Goal: Information Seeking & Learning: Learn about a topic

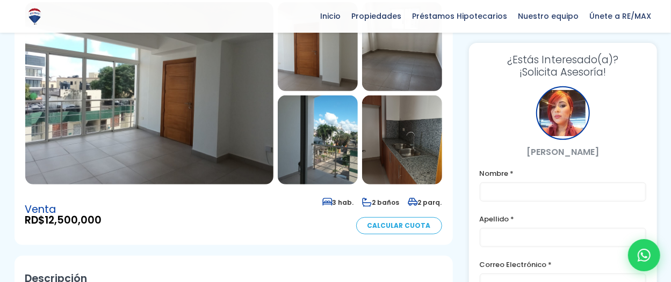
scroll to position [143, 0]
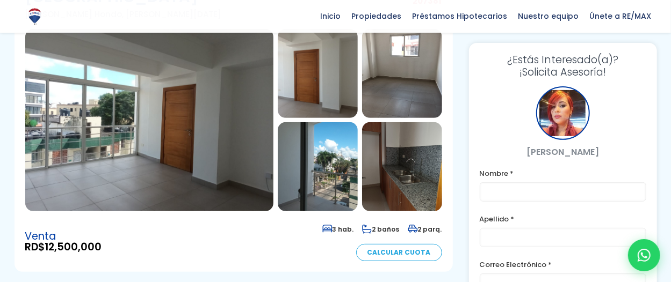
click at [216, 118] on img at bounding box center [149, 120] width 248 height 183
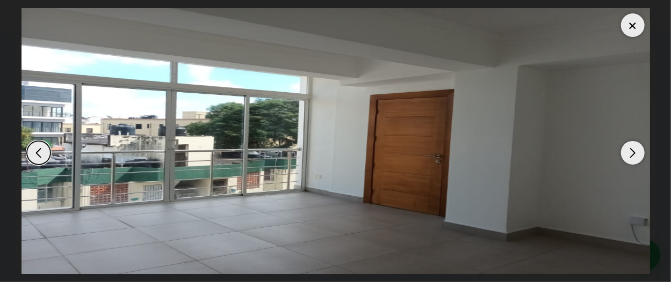
click at [634, 159] on div "Next slide" at bounding box center [633, 153] width 24 height 24
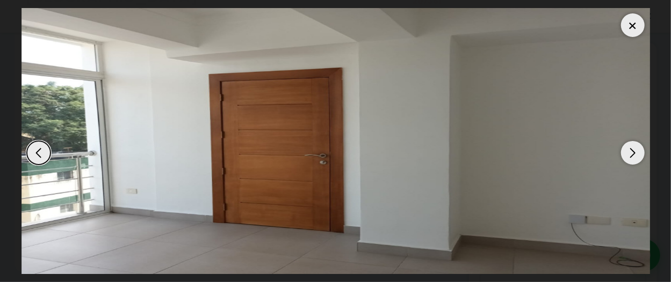
click at [634, 159] on div "Next slide" at bounding box center [633, 153] width 24 height 24
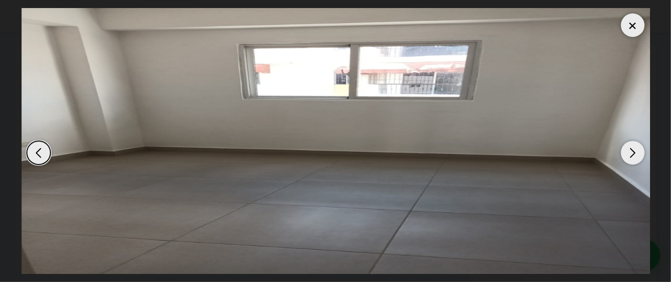
click at [634, 159] on div "Next slide" at bounding box center [633, 153] width 24 height 24
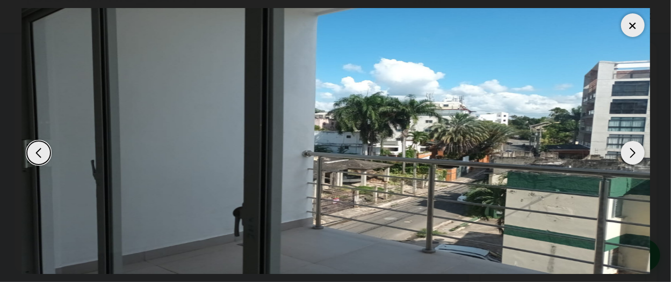
click at [551, 86] on img "4 / 8" at bounding box center [335, 141] width 628 height 266
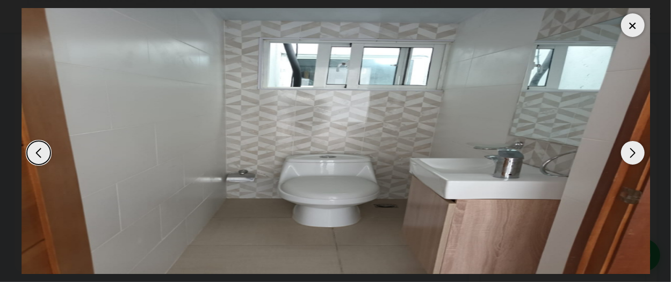
click at [42, 158] on div "Previous slide" at bounding box center [39, 153] width 24 height 24
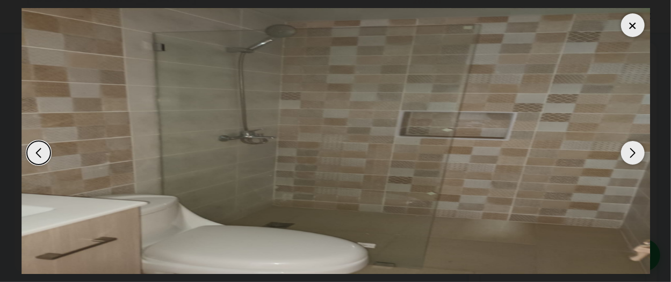
click at [464, 156] on img "7 / 8" at bounding box center [335, 141] width 628 height 266
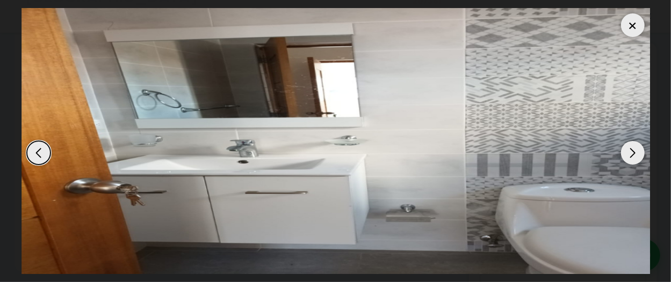
click at [464, 156] on img "6 / 8" at bounding box center [335, 141] width 628 height 266
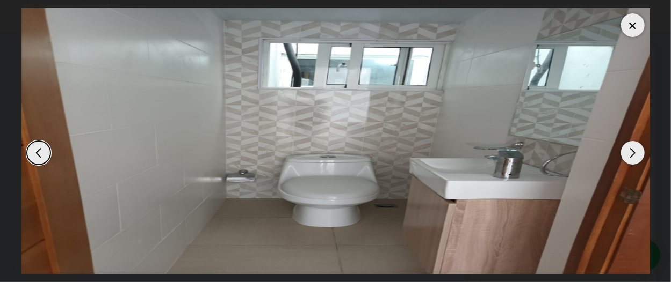
click at [464, 156] on img "8 / 8" at bounding box center [335, 141] width 628 height 266
click at [512, 143] on div at bounding box center [335, 141] width 628 height 266
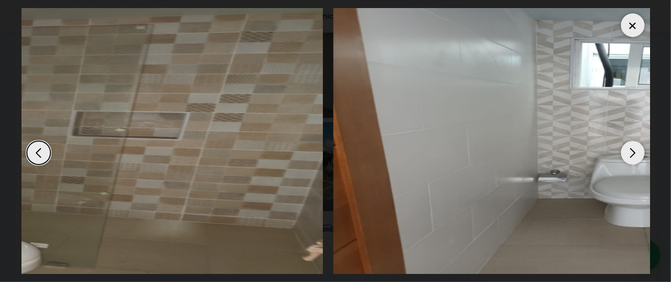
click at [188, 129] on img "7 / 8" at bounding box center [8, 141] width 628 height 266
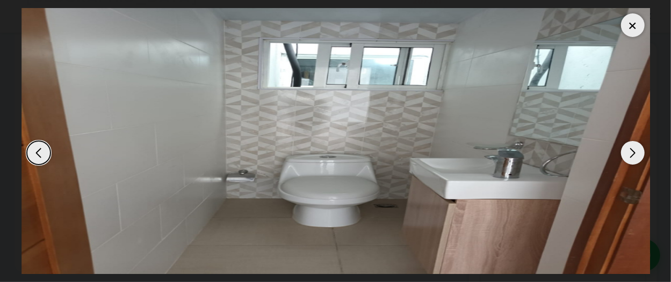
click at [553, 119] on img "8 / 8" at bounding box center [335, 141] width 628 height 266
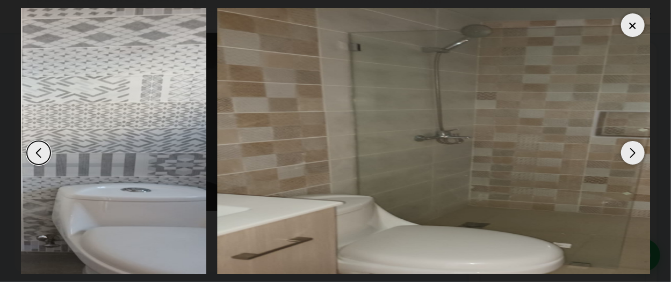
click at [488, 102] on img "7 / 8" at bounding box center [531, 141] width 628 height 266
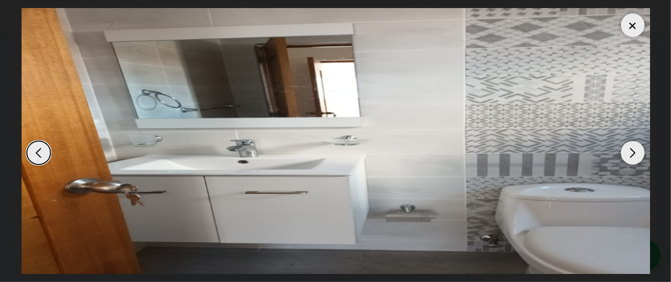
click at [499, 86] on img "6 / 8" at bounding box center [335, 141] width 628 height 266
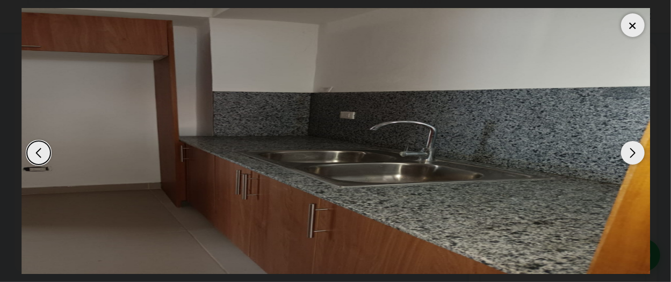
click at [550, 74] on img "5 / 8" at bounding box center [335, 141] width 628 height 266
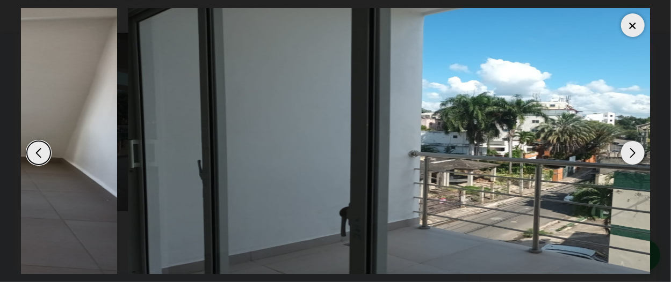
click at [463, 75] on img "4 / 8" at bounding box center [442, 141] width 628 height 266
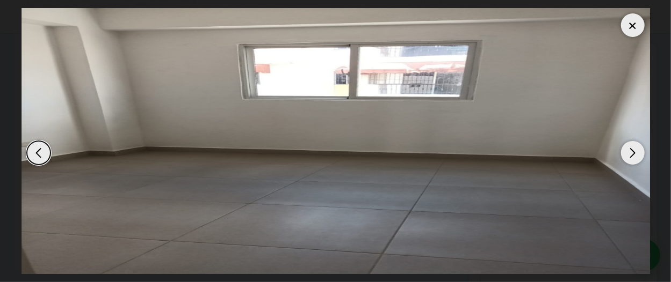
click at [67, 79] on img "3 / 8" at bounding box center [335, 141] width 628 height 266
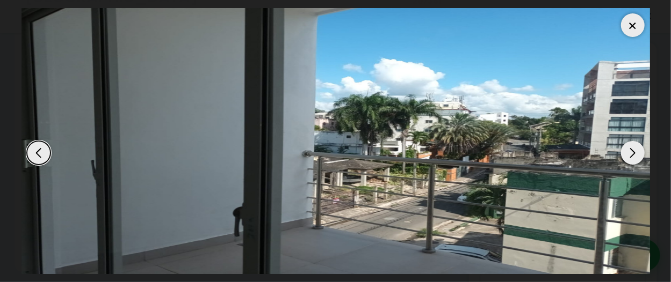
click at [635, 159] on div "Next slide" at bounding box center [633, 153] width 24 height 24
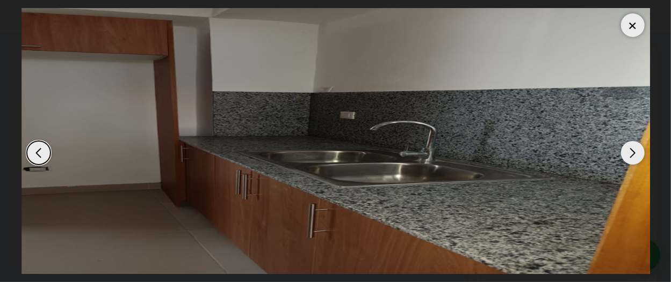
click at [635, 159] on div "Next slide" at bounding box center [633, 153] width 24 height 24
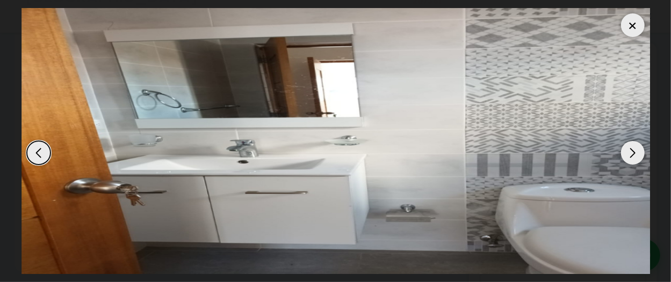
click at [635, 159] on div "Next slide" at bounding box center [633, 153] width 24 height 24
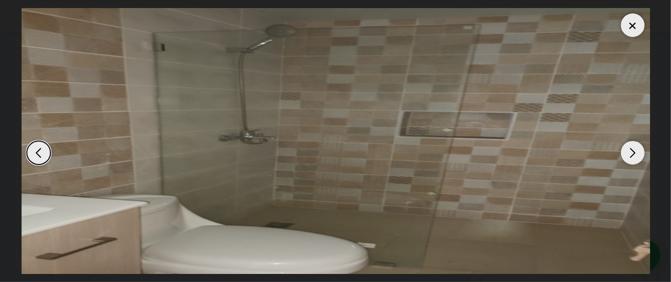
click at [635, 159] on div "Next slide" at bounding box center [633, 153] width 24 height 24
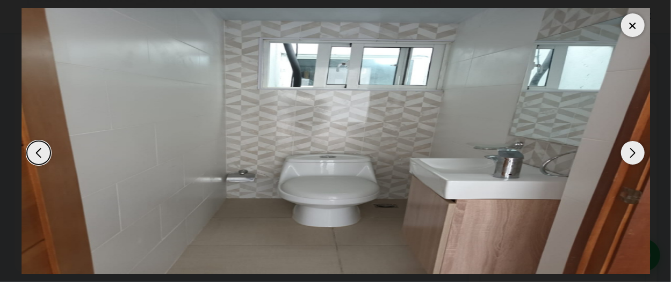
click at [635, 159] on div "Next slide" at bounding box center [633, 153] width 24 height 24
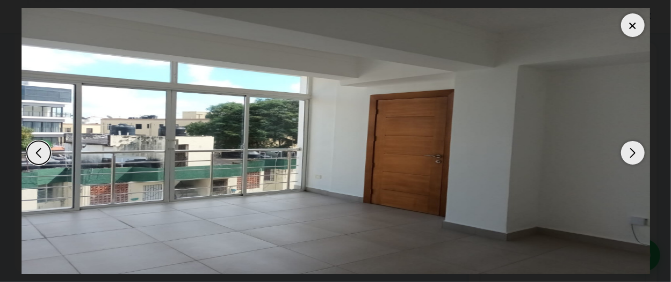
click at [635, 159] on div "Next slide" at bounding box center [633, 153] width 24 height 24
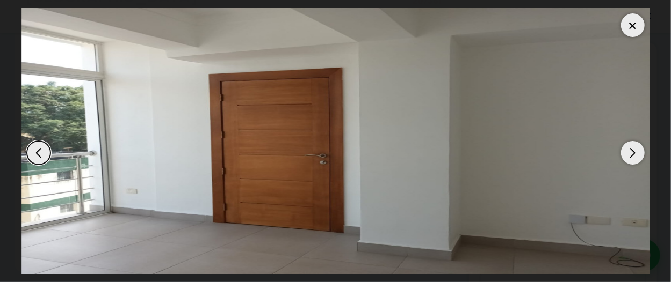
click at [635, 159] on div "Next slide" at bounding box center [633, 153] width 24 height 24
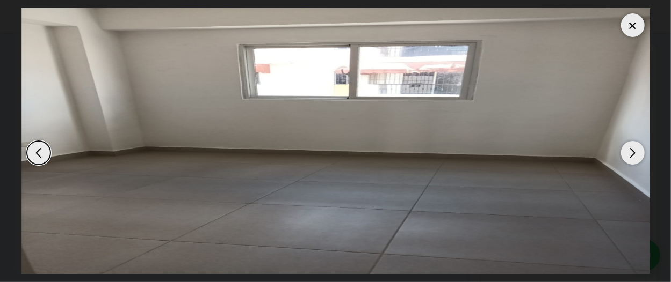
click at [635, 159] on div "Next slide" at bounding box center [633, 153] width 24 height 24
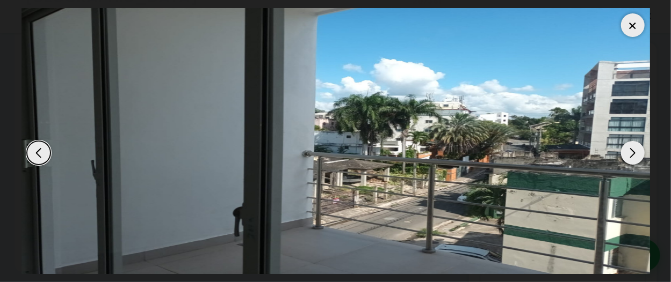
click at [635, 159] on div "Next slide" at bounding box center [633, 153] width 24 height 24
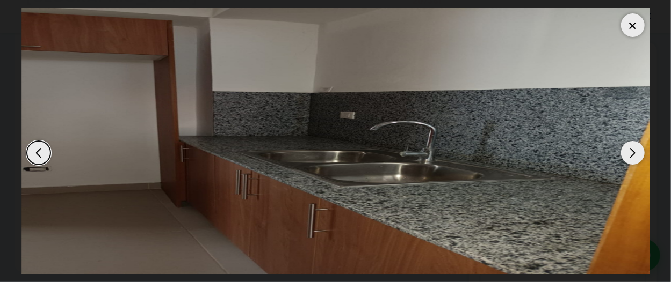
click at [635, 159] on div "Next slide" at bounding box center [633, 153] width 24 height 24
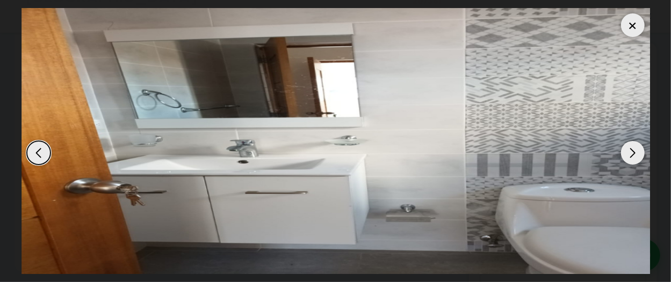
click at [635, 159] on div "Next slide" at bounding box center [633, 153] width 24 height 24
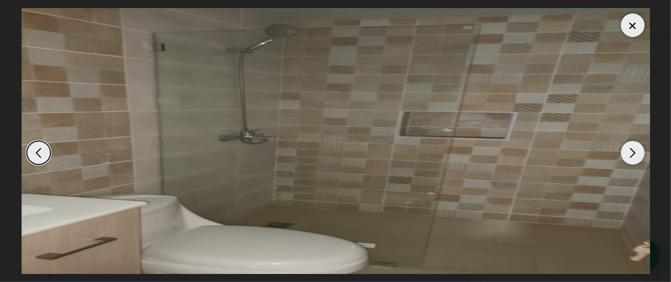
click at [635, 159] on div "Next slide" at bounding box center [633, 153] width 24 height 24
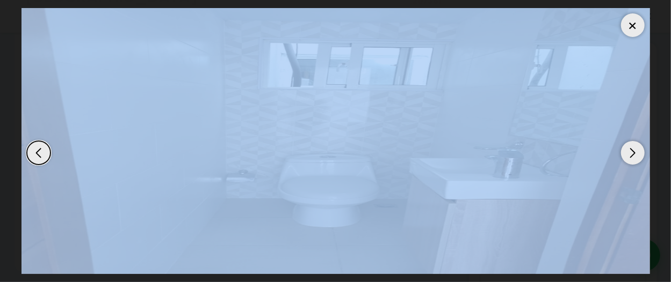
click at [635, 159] on div "Next slide" at bounding box center [633, 153] width 24 height 24
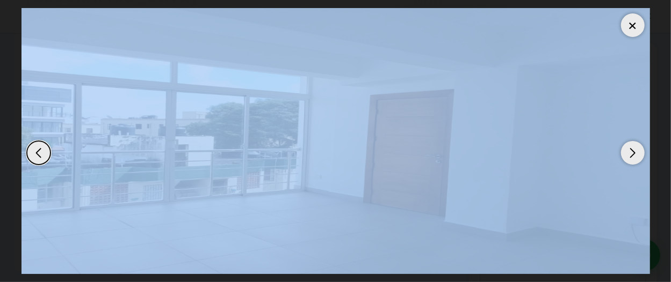
click at [635, 159] on div "Next slide" at bounding box center [633, 153] width 24 height 24
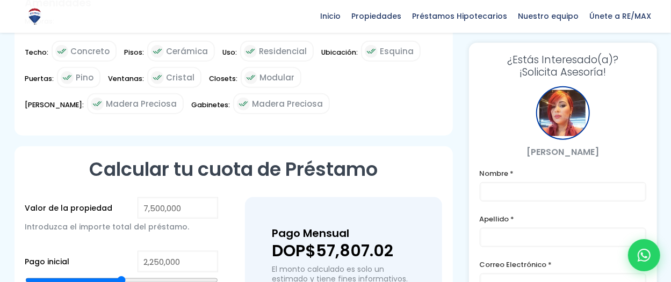
scroll to position [596, 0]
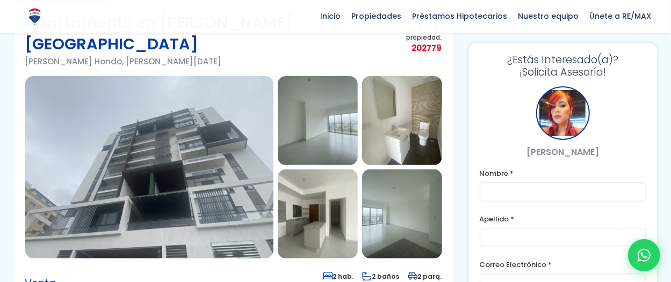
scroll to position [71, 0]
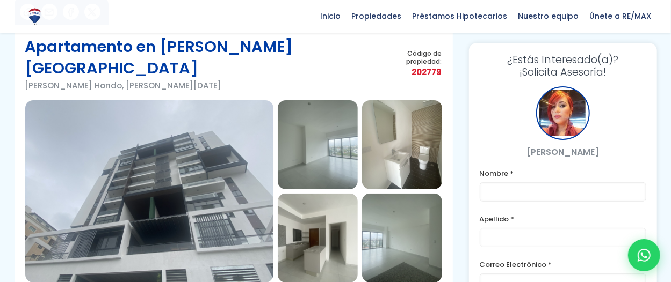
click at [227, 140] on img at bounding box center [149, 191] width 248 height 183
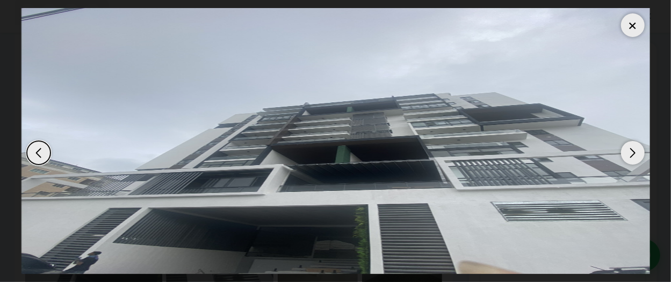
click at [632, 159] on div "Next slide" at bounding box center [633, 153] width 24 height 24
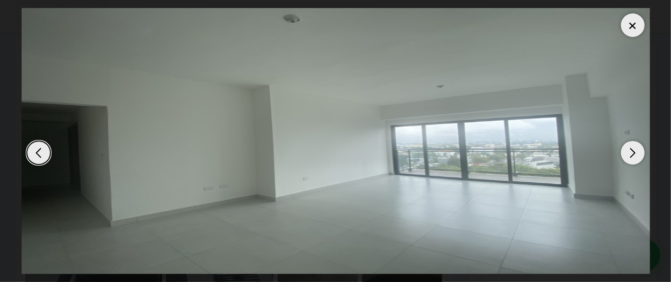
click at [632, 159] on div "Next slide" at bounding box center [633, 153] width 24 height 24
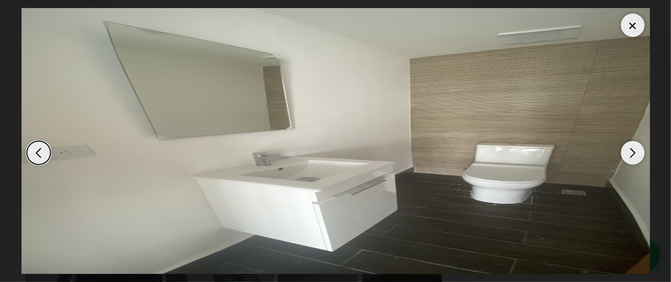
click at [632, 159] on div "Next slide" at bounding box center [633, 153] width 24 height 24
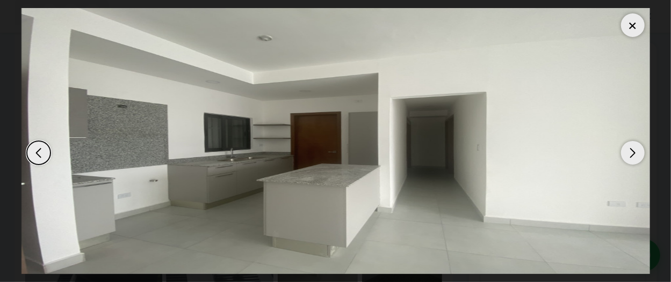
click at [632, 159] on div "Next slide" at bounding box center [633, 153] width 24 height 24
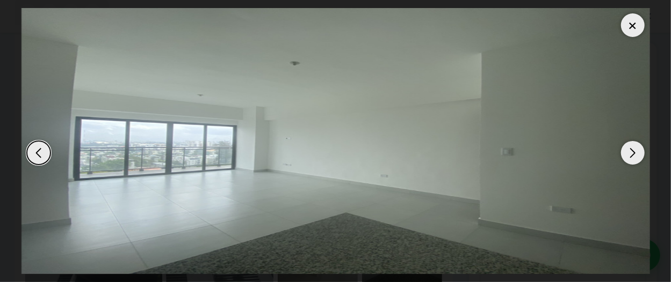
click at [632, 159] on div "Next slide" at bounding box center [633, 153] width 24 height 24
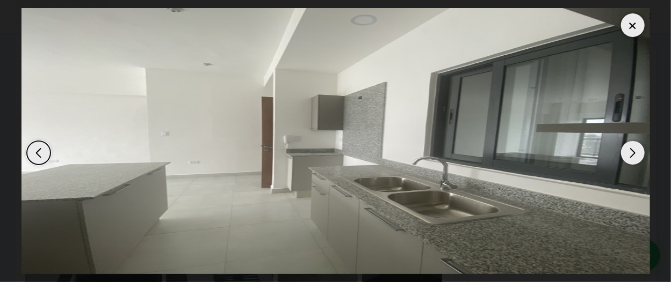
click at [632, 159] on div "Next slide" at bounding box center [633, 153] width 24 height 24
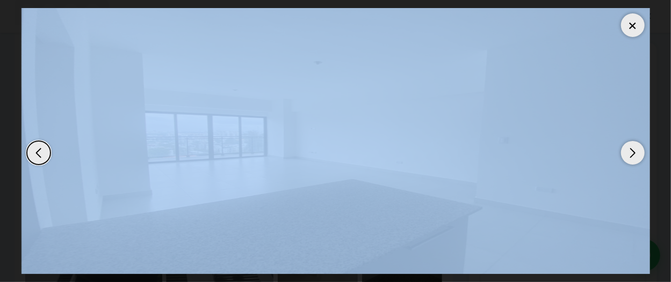
click at [632, 159] on div "Next slide" at bounding box center [633, 153] width 24 height 24
